Goal: Task Accomplishment & Management: Use online tool/utility

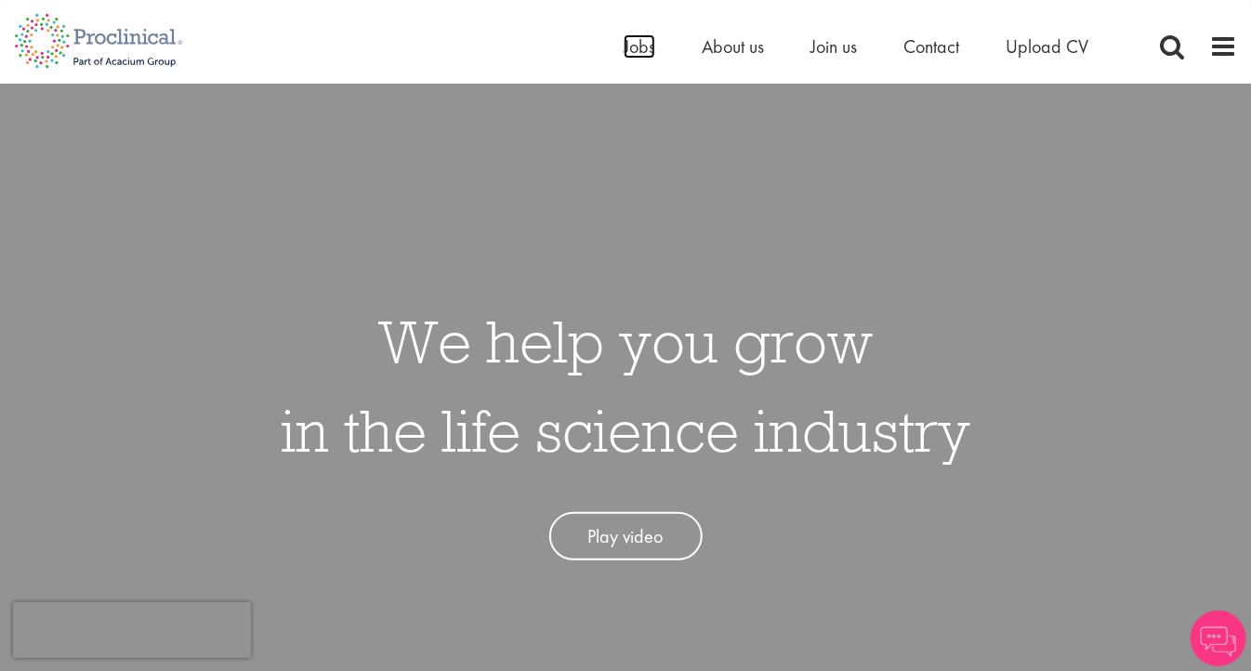
click at [642, 49] on span "Jobs" at bounding box center [640, 46] width 32 height 24
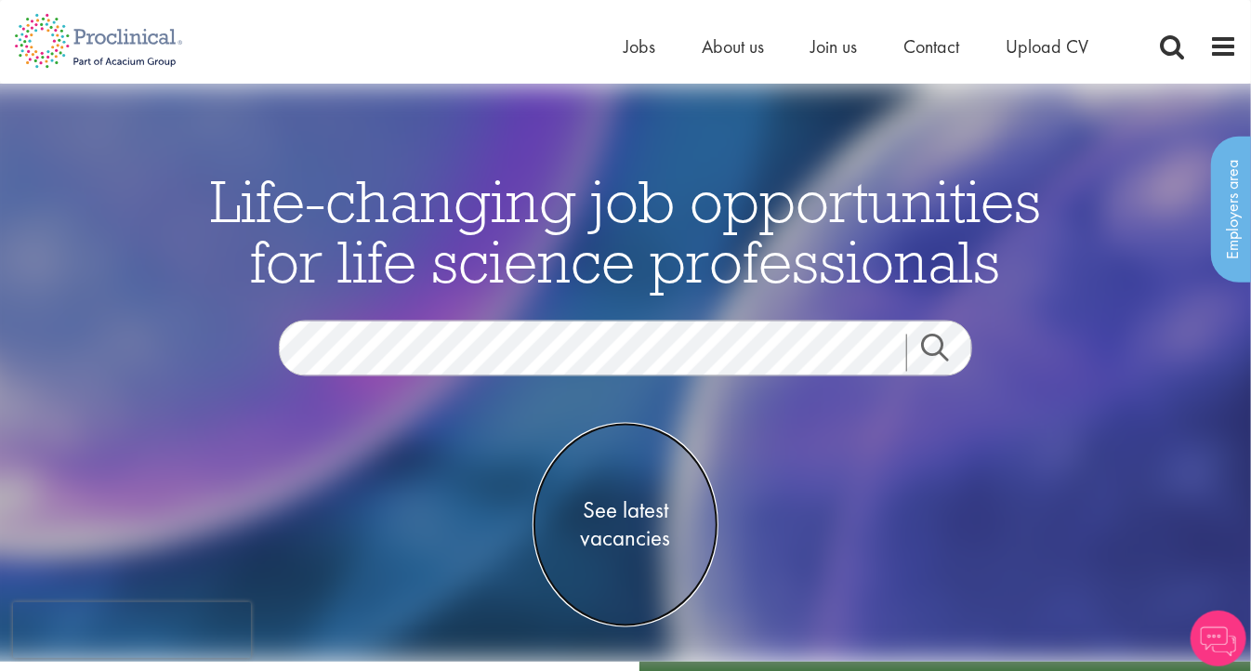
click at [624, 518] on span "See latest vacancies" at bounding box center [626, 525] width 186 height 56
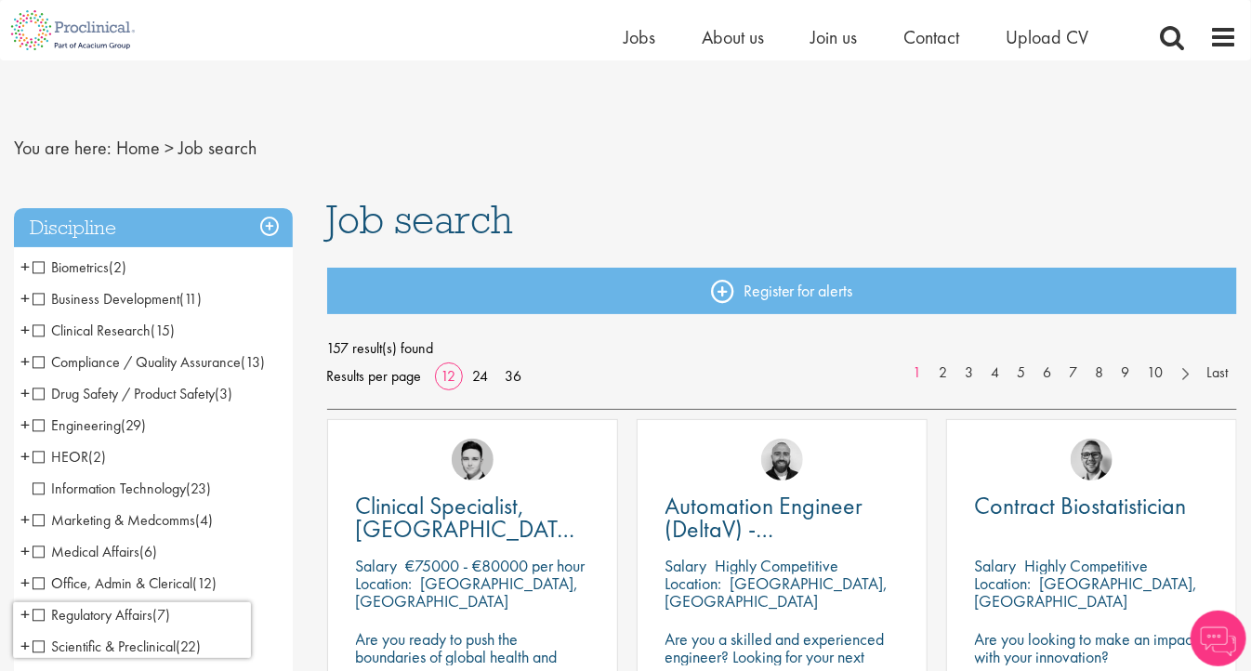
scroll to position [93, 0]
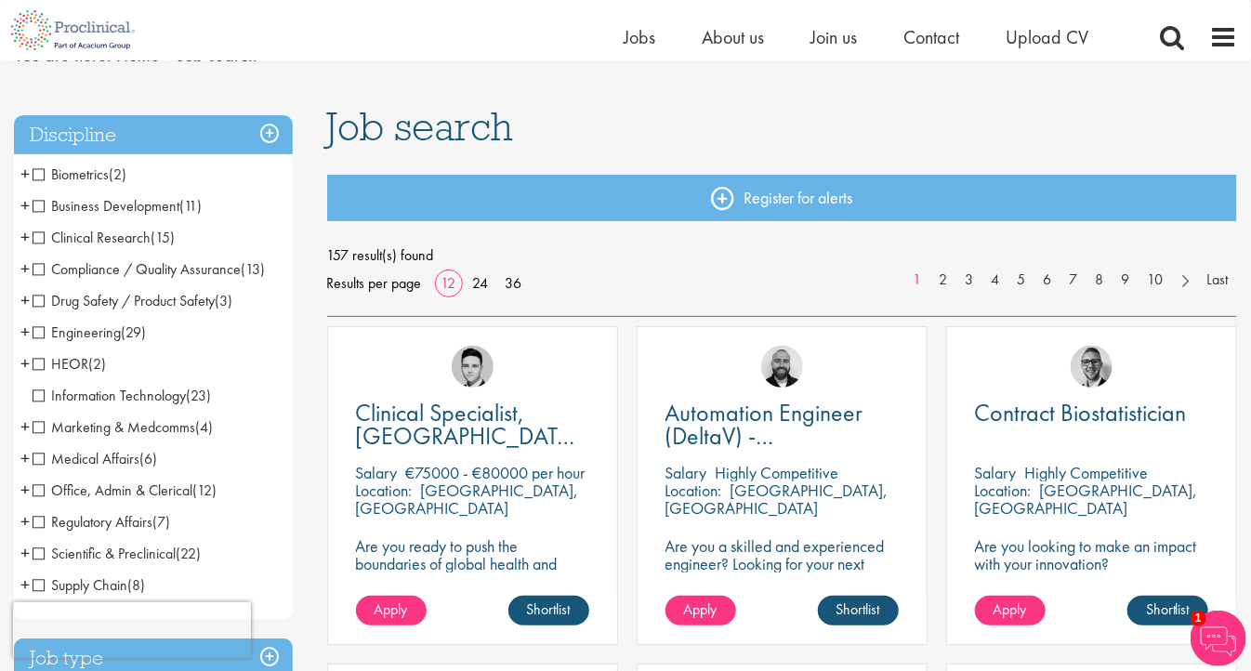
click at [37, 555] on span "Scientific & Preclinical" at bounding box center [104, 554] width 143 height 20
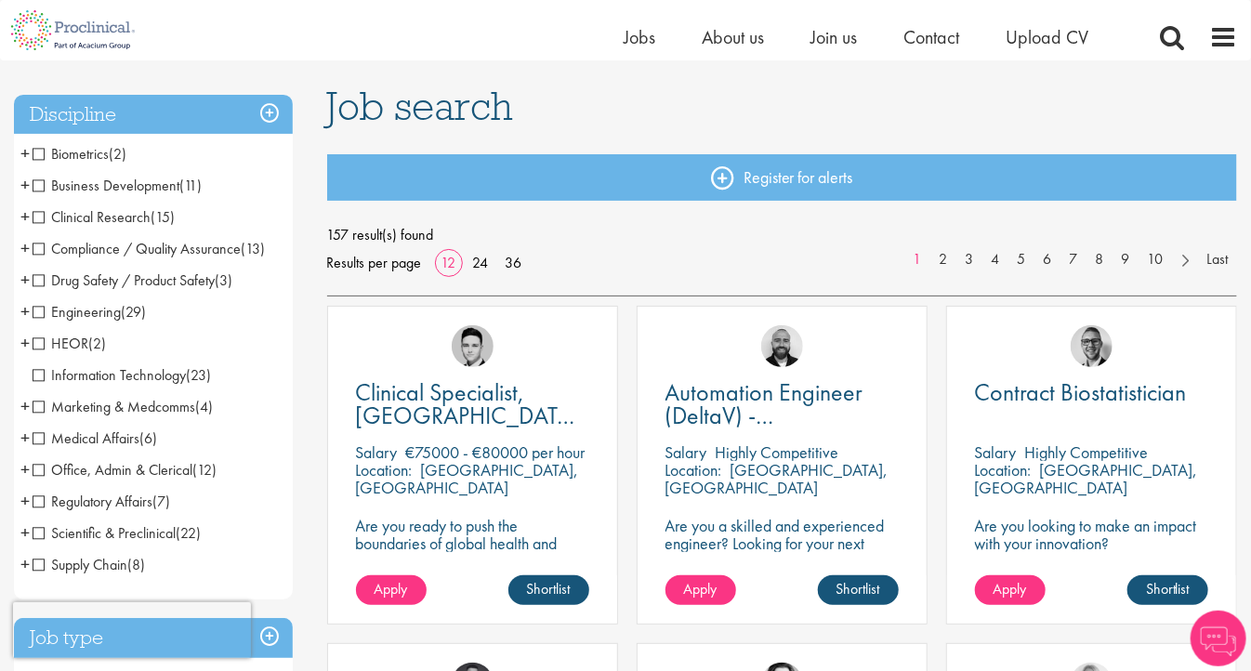
scroll to position [206, 0]
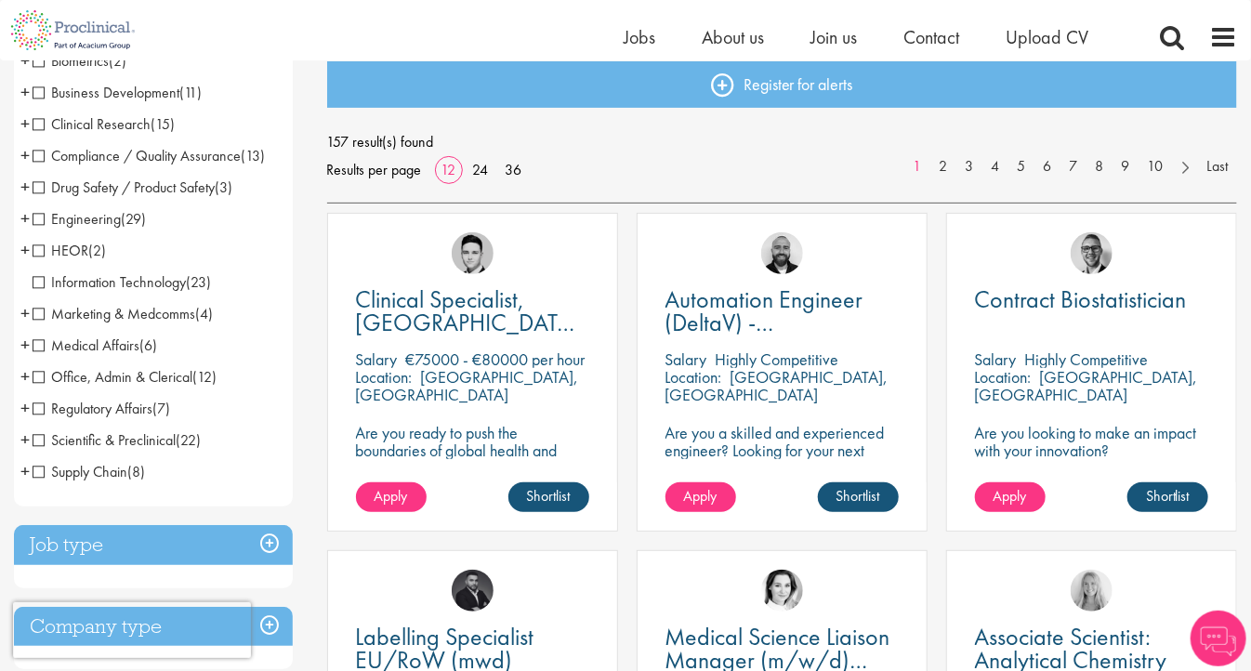
click at [33, 440] on span "Scientific & Preclinical" at bounding box center [104, 440] width 143 height 20
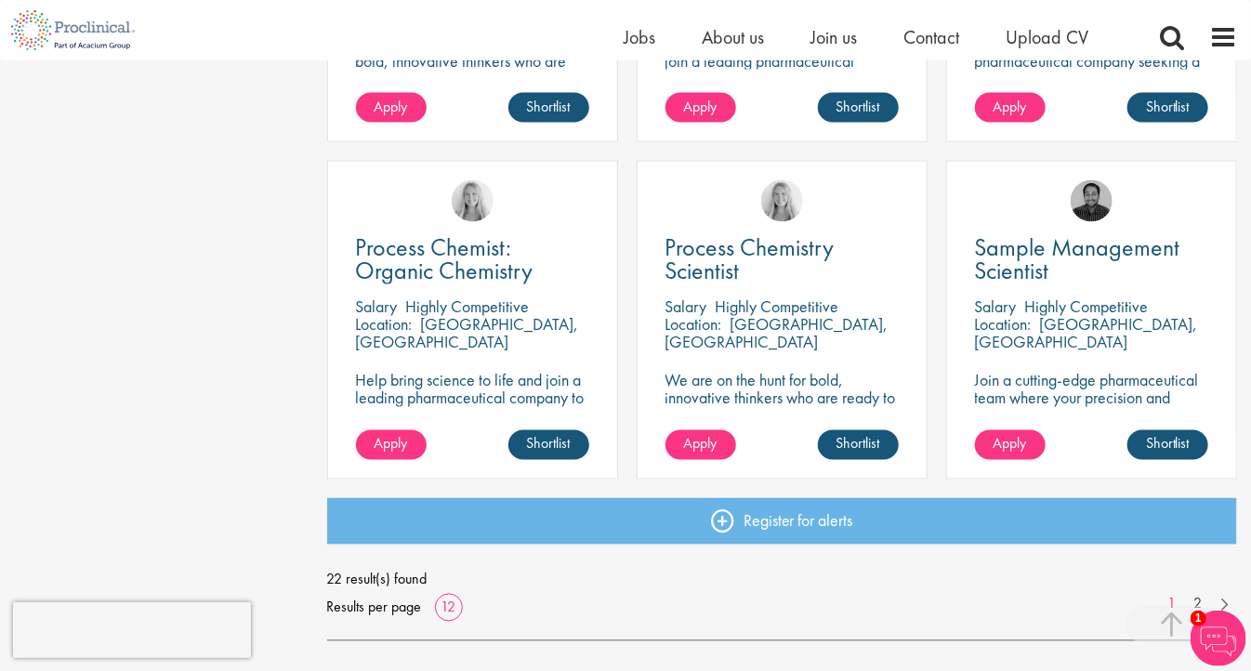
scroll to position [1394, 0]
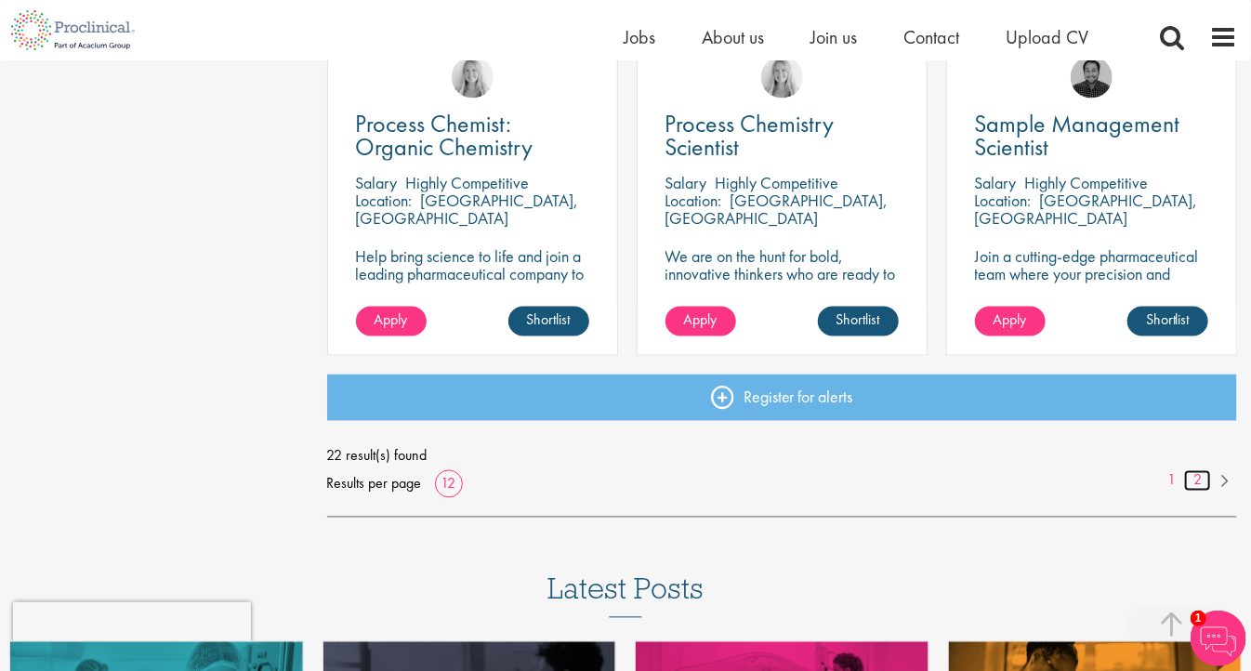
click at [1195, 479] on link "2" at bounding box center [1197, 480] width 27 height 21
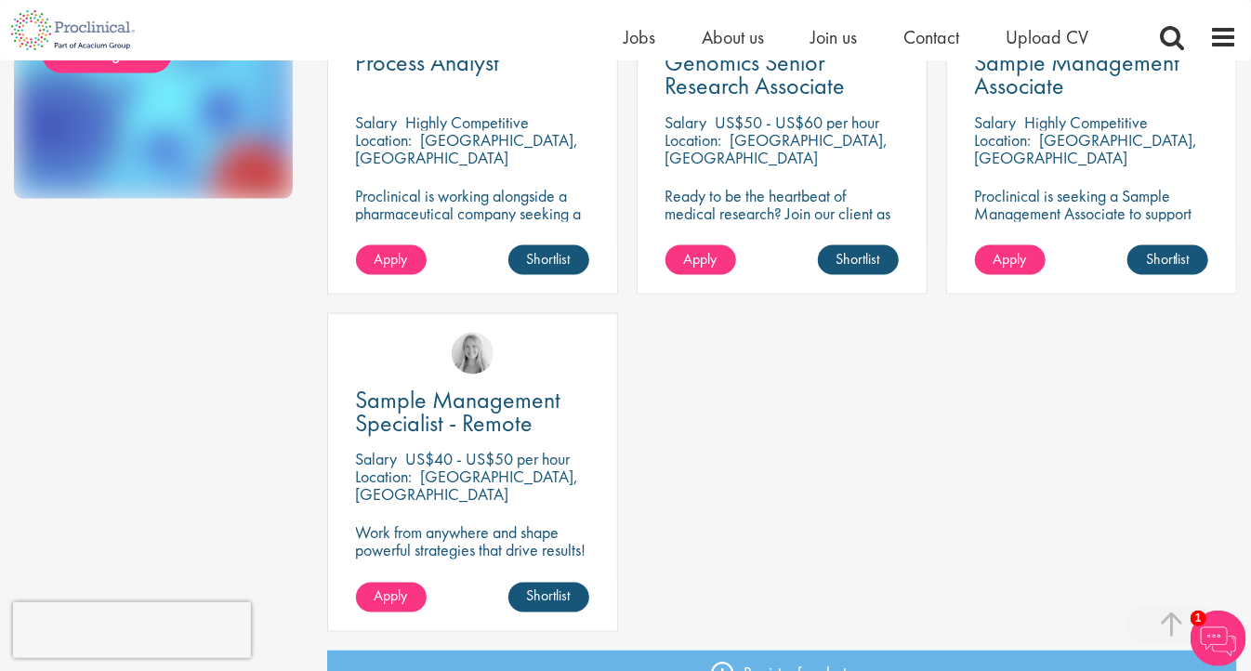
scroll to position [1208, 0]
